Goal: Information Seeking & Learning: Learn about a topic

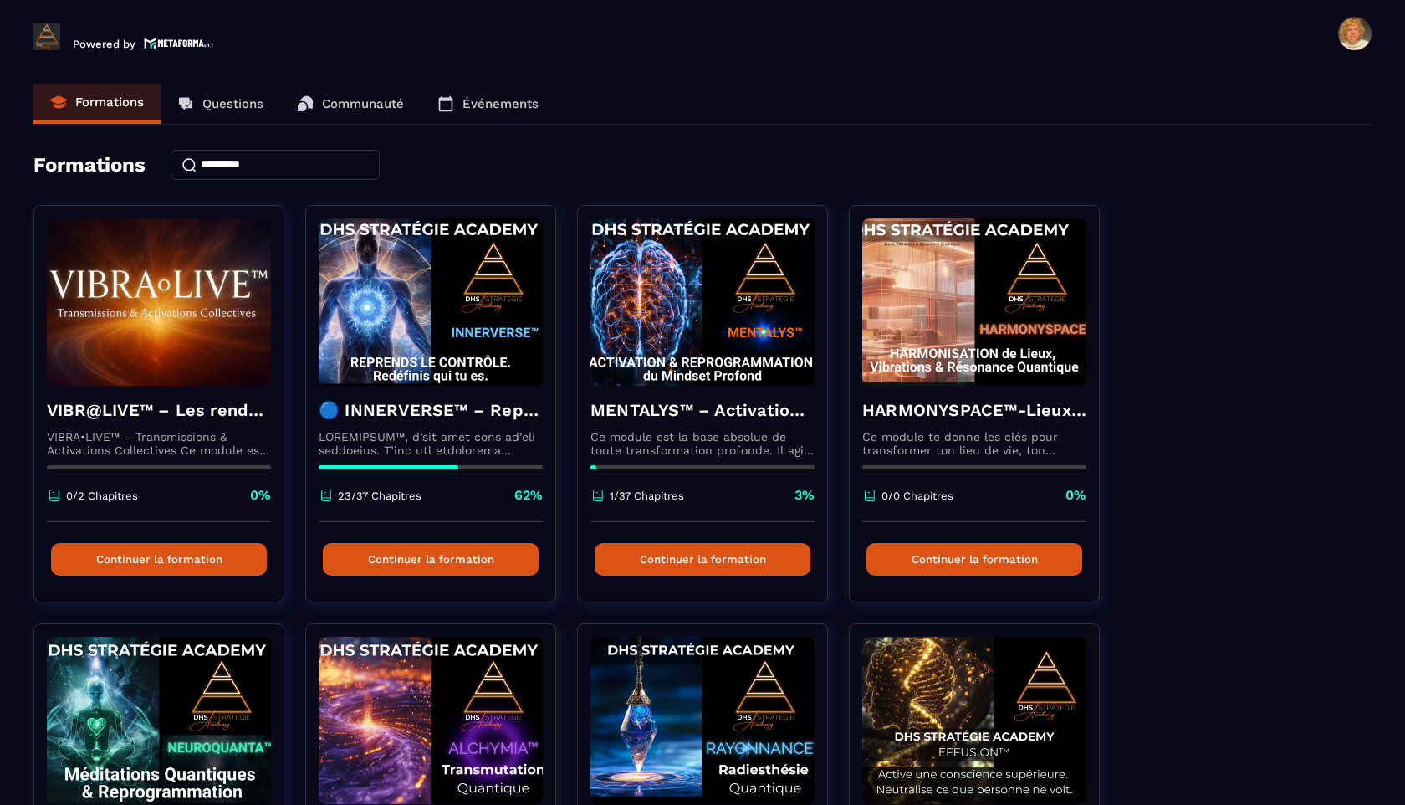
click at [228, 107] on p "Questions" at bounding box center [232, 103] width 61 height 15
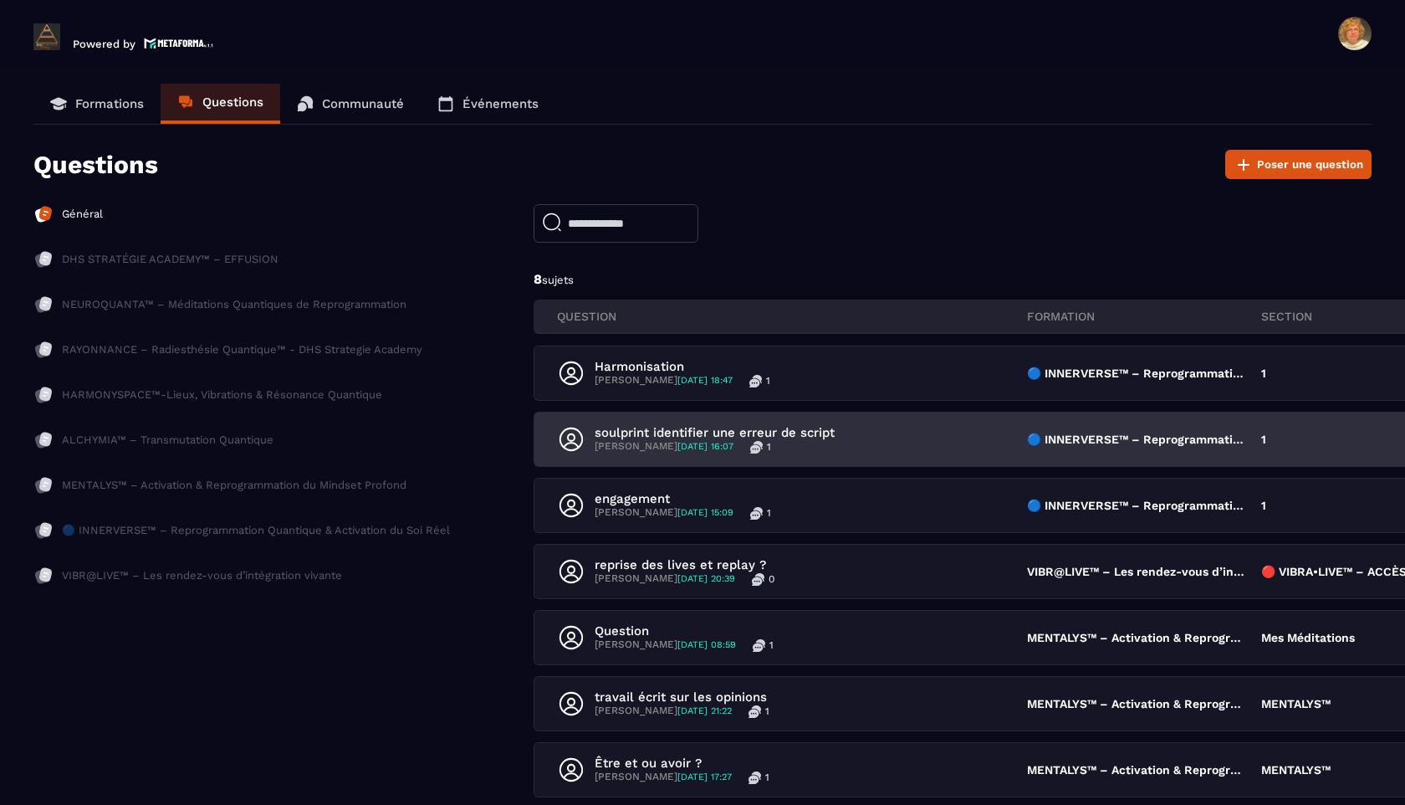
click at [632, 435] on p "soulprint identifier une erreur de script" at bounding box center [715, 432] width 240 height 15
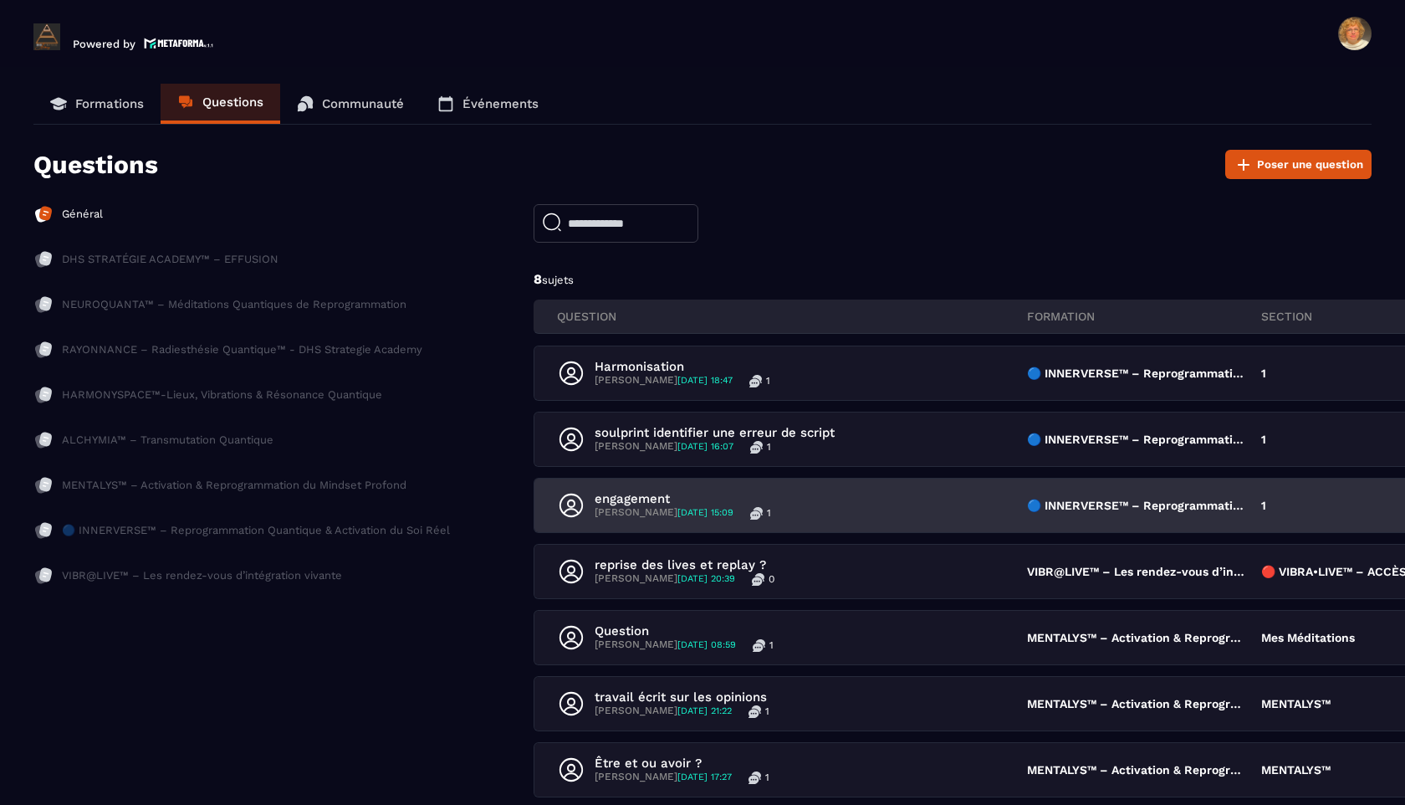
click at [669, 510] on p "[PERSON_NAME] [DATE] 15:09" at bounding box center [664, 512] width 139 height 13
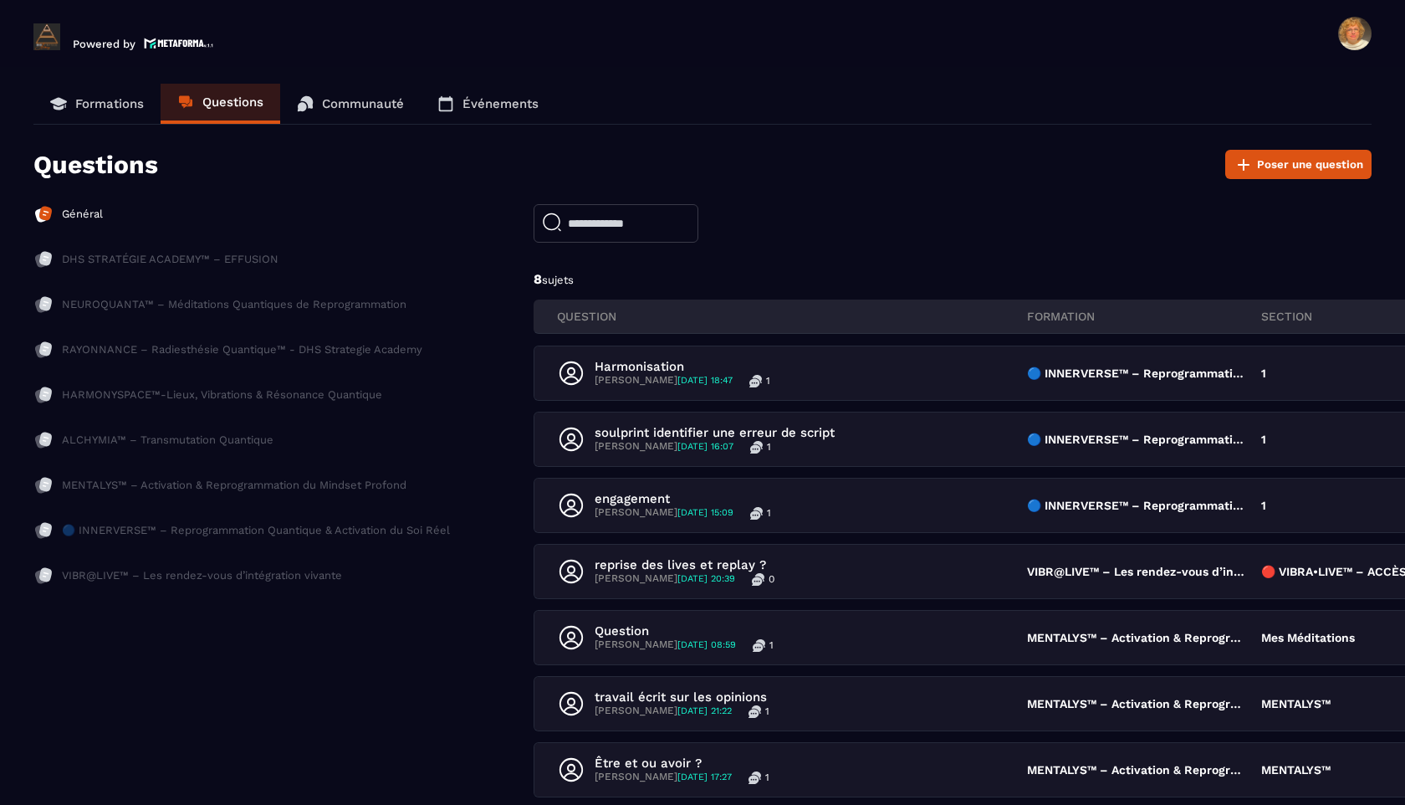
click at [112, 107] on p "Formations" at bounding box center [109, 103] width 69 height 15
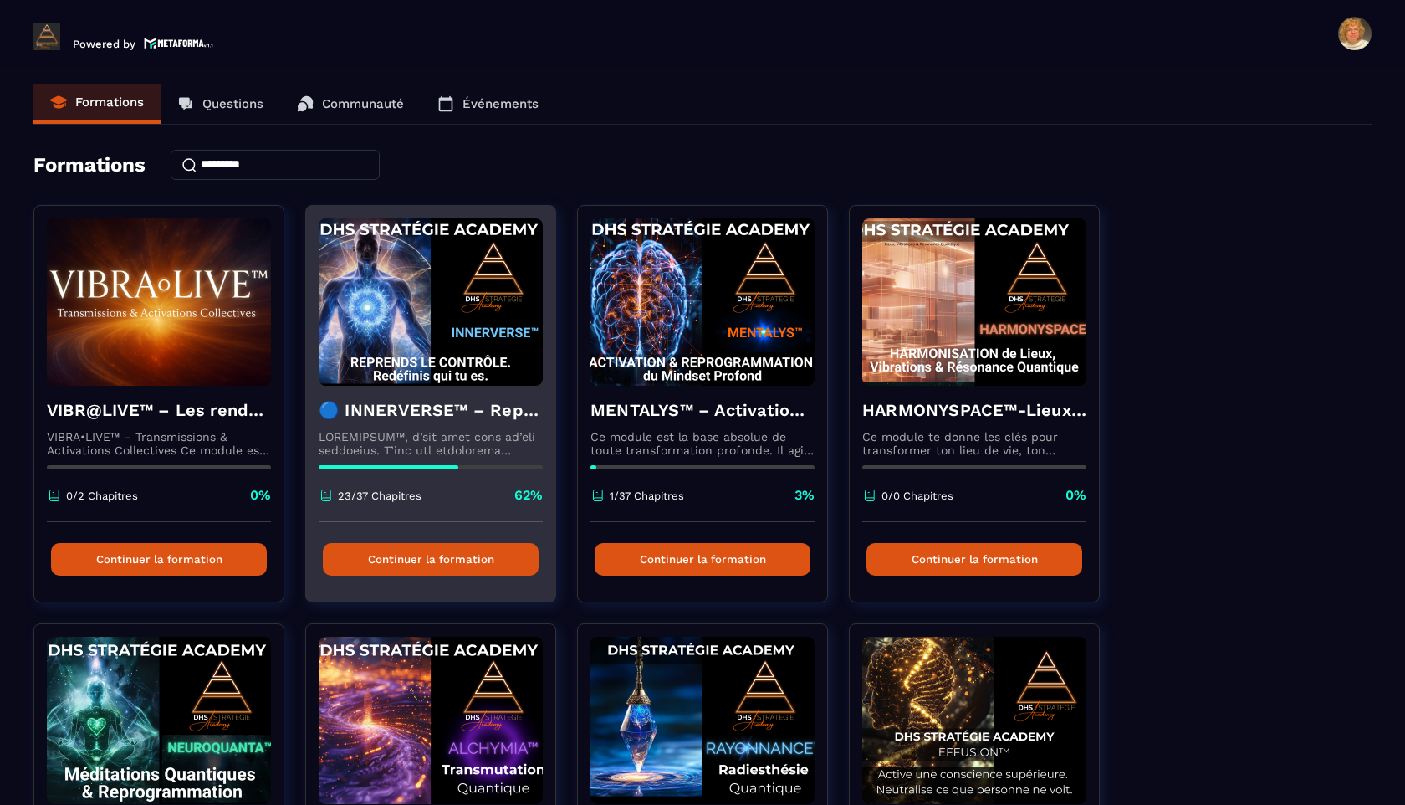
click at [457, 340] on img at bounding box center [431, 301] width 224 height 167
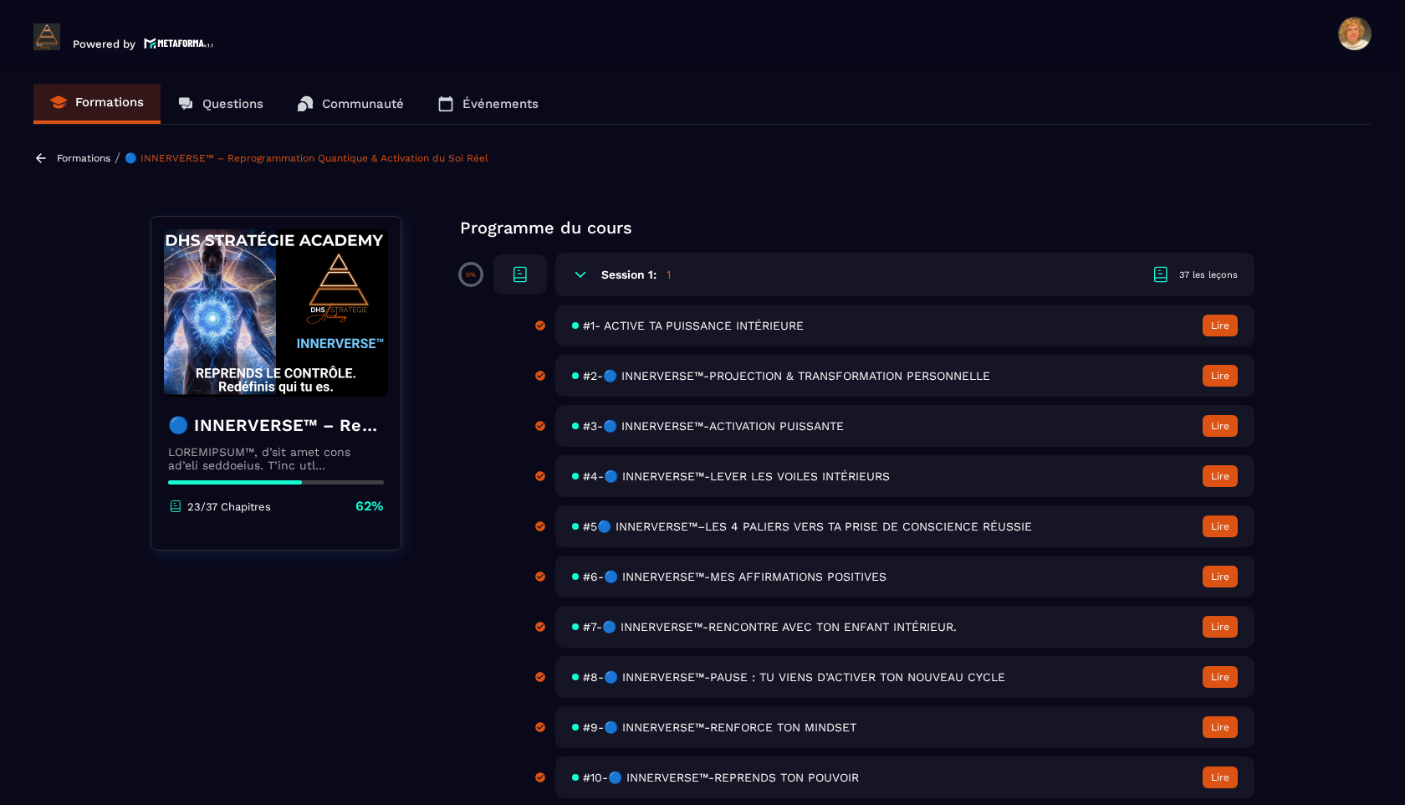
click at [617, 319] on span "#1- ACTIVE TA PUISSANCE INTÉRIEURE" at bounding box center [693, 325] width 221 height 13
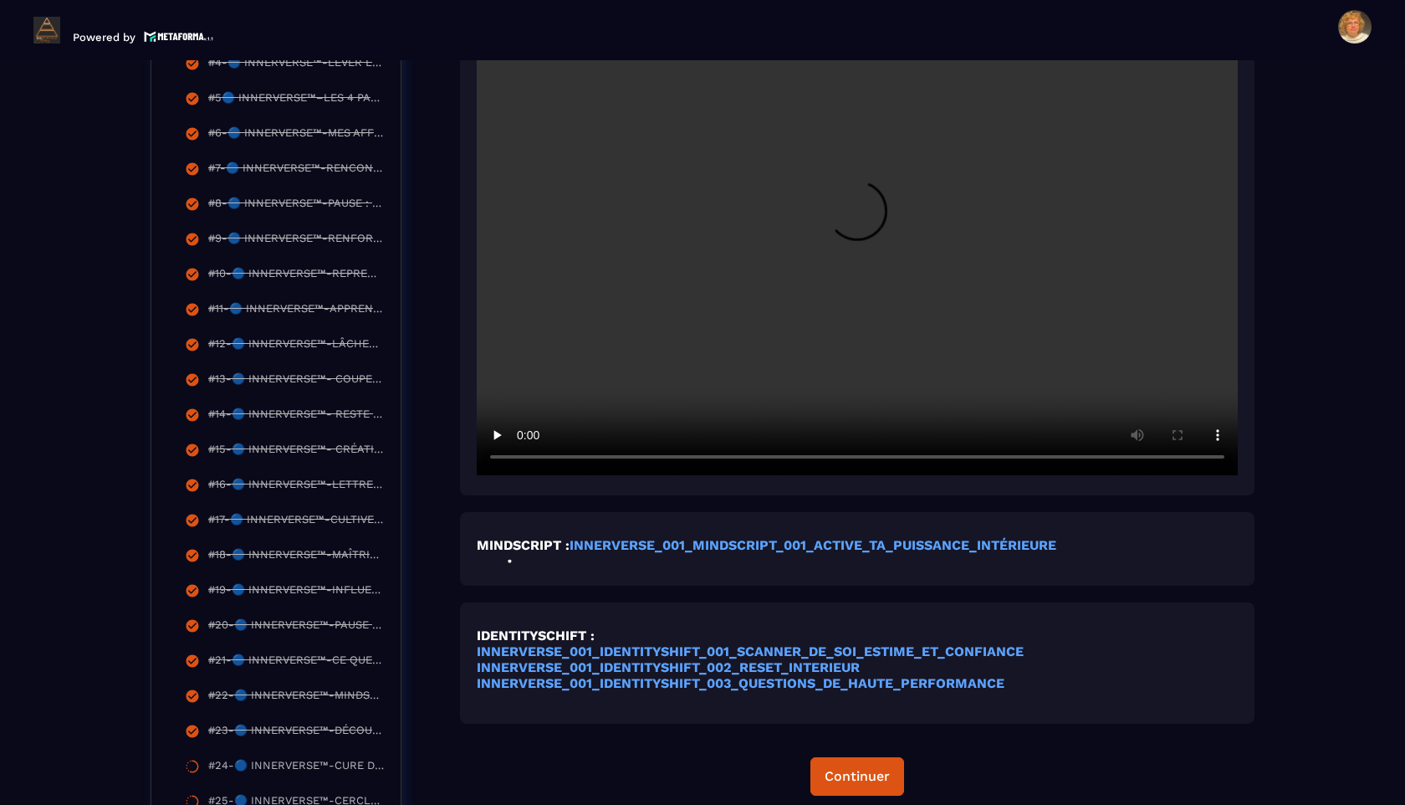
scroll to position [651, 0]
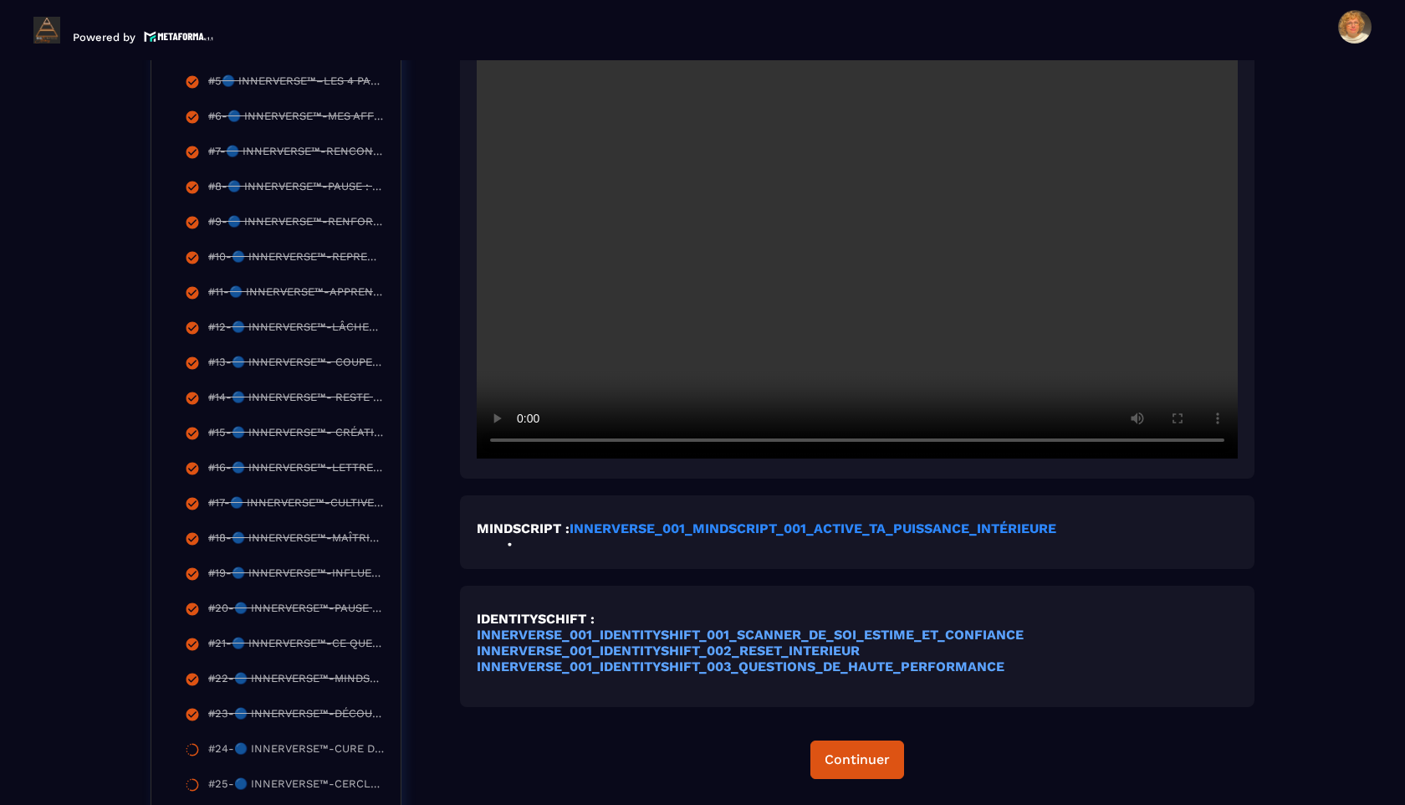
click at [633, 527] on strong "INNERVERSE_001_MINDSCRIPT_001_ACTIVE_TA_PUISSANCE_INTÉRIEURE" at bounding box center [813, 528] width 487 height 16
click at [611, 655] on strong "INNERVERSE_001_IDENTITYSHIFT_002_RESET_INTERIEUR" at bounding box center [668, 650] width 383 height 16
